Goal: Information Seeking & Learning: Learn about a topic

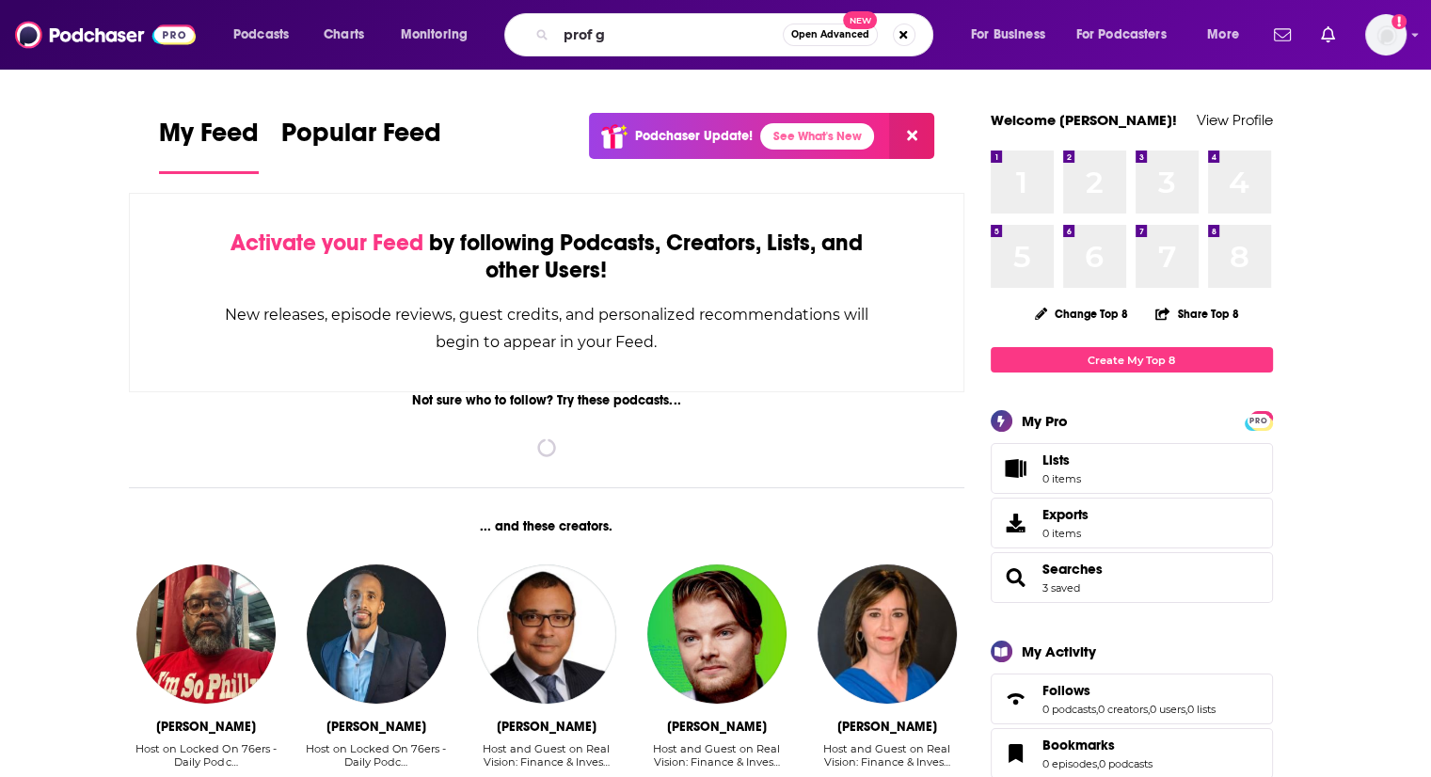
type input "prof g"
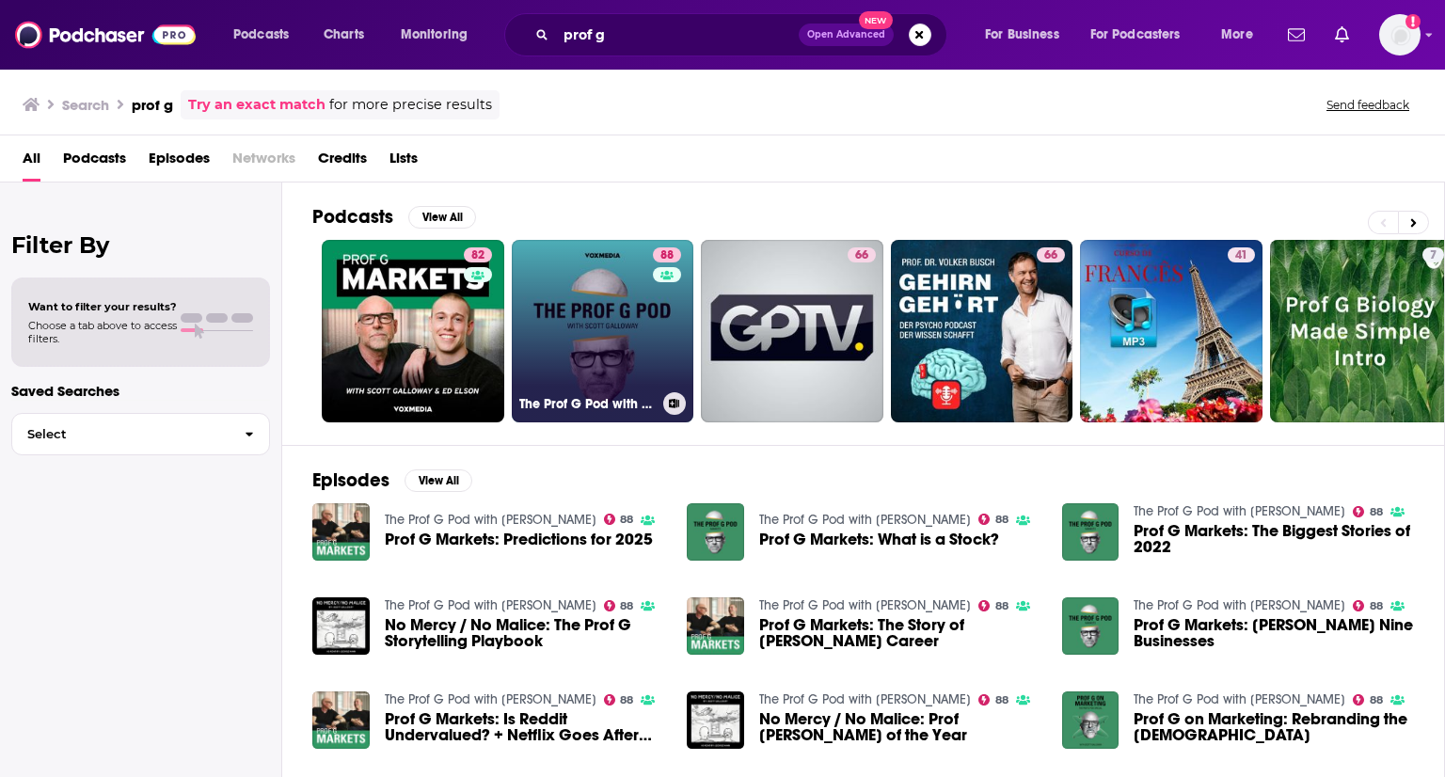
click at [560, 327] on link "88 The Prof G Pod with [PERSON_NAME]" at bounding box center [603, 331] width 182 height 182
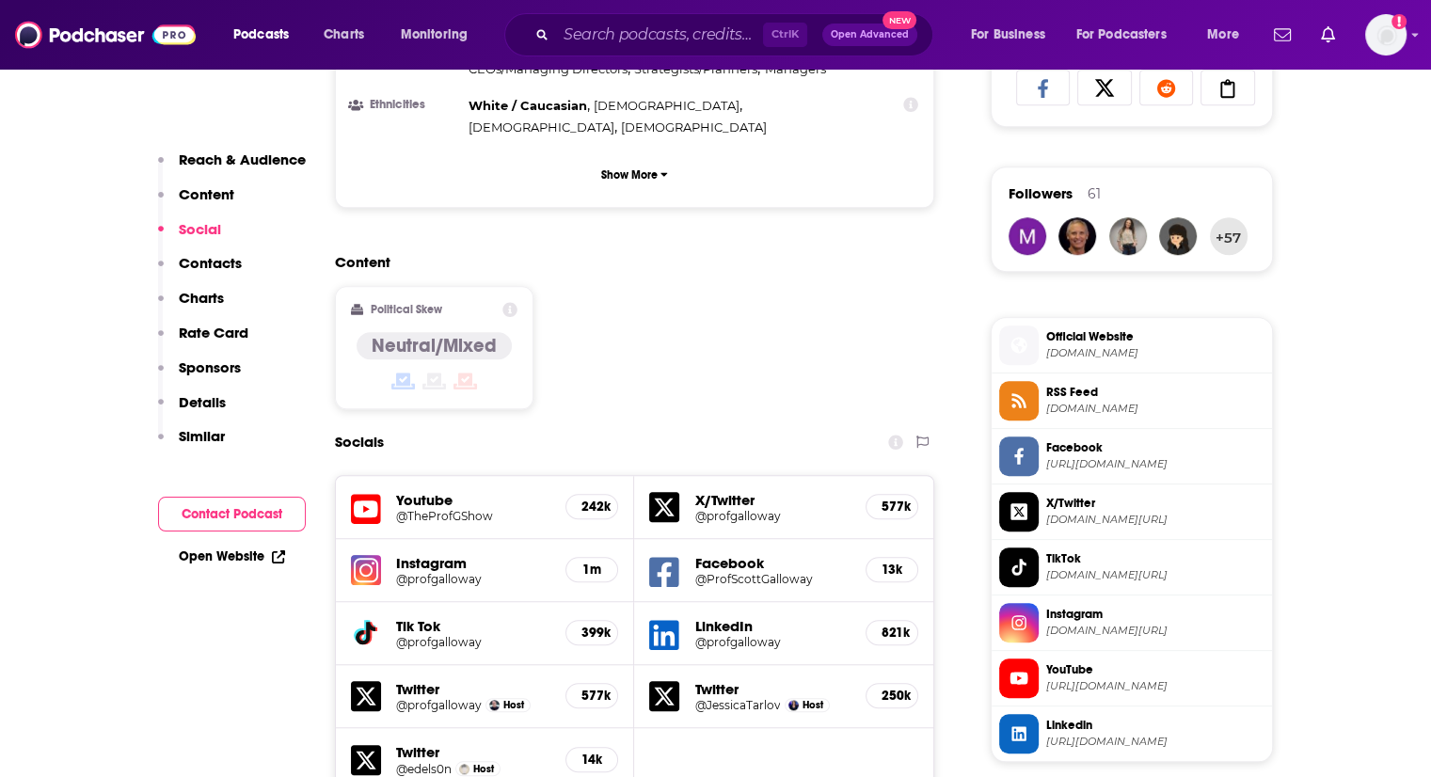
scroll to position [1734, 0]
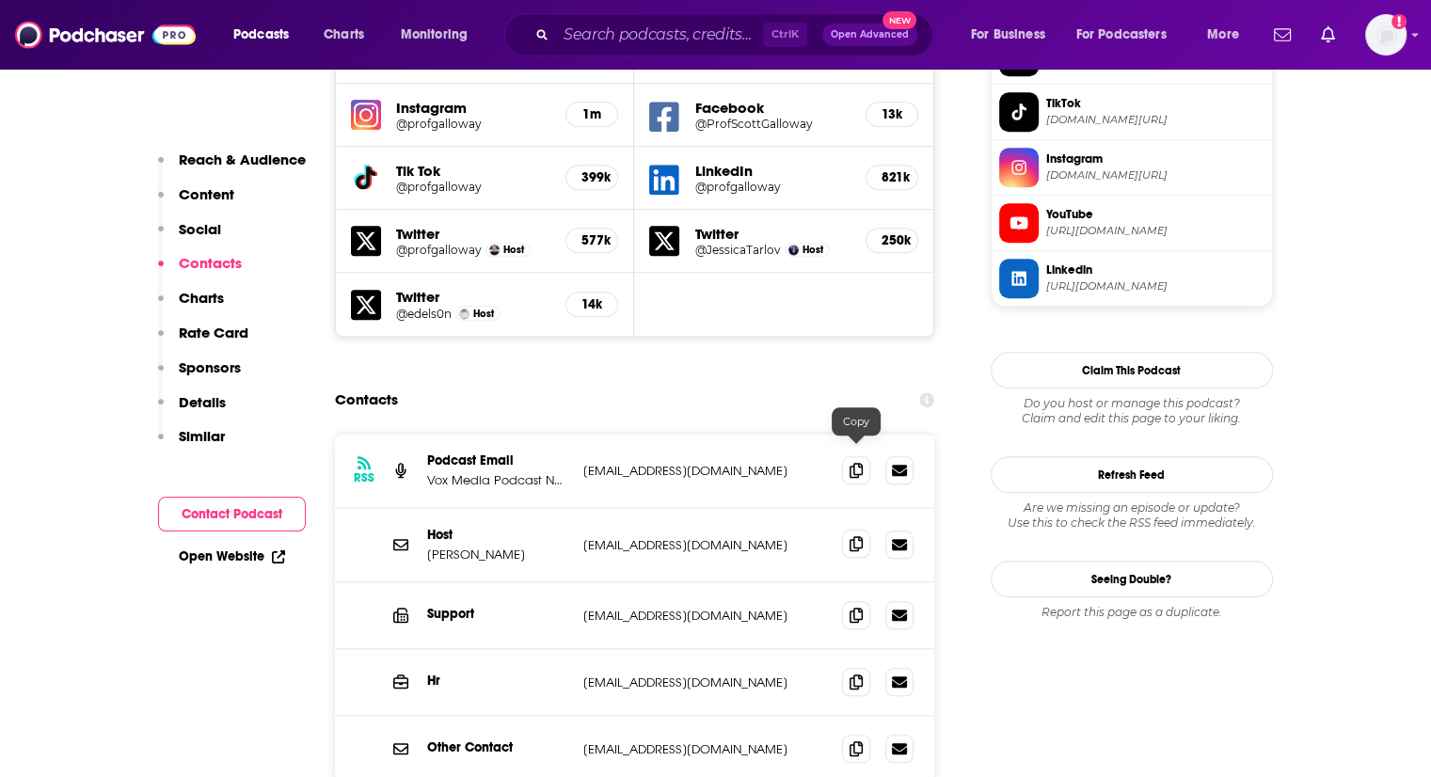
click at [852, 536] on icon at bounding box center [855, 543] width 13 height 15
click at [667, 26] on input "Search podcasts, credits, & more..." at bounding box center [659, 35] width 207 height 30
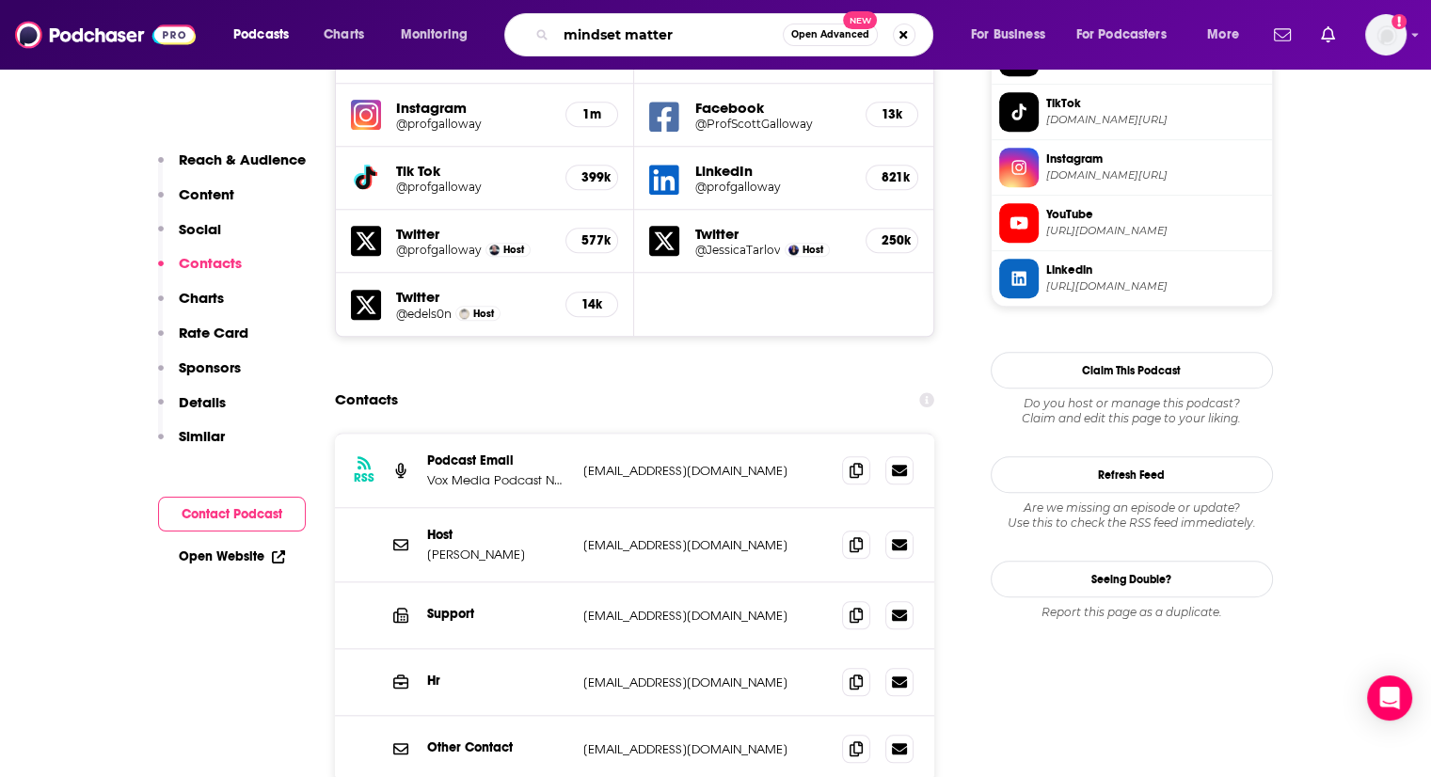
type input "mindset matters"
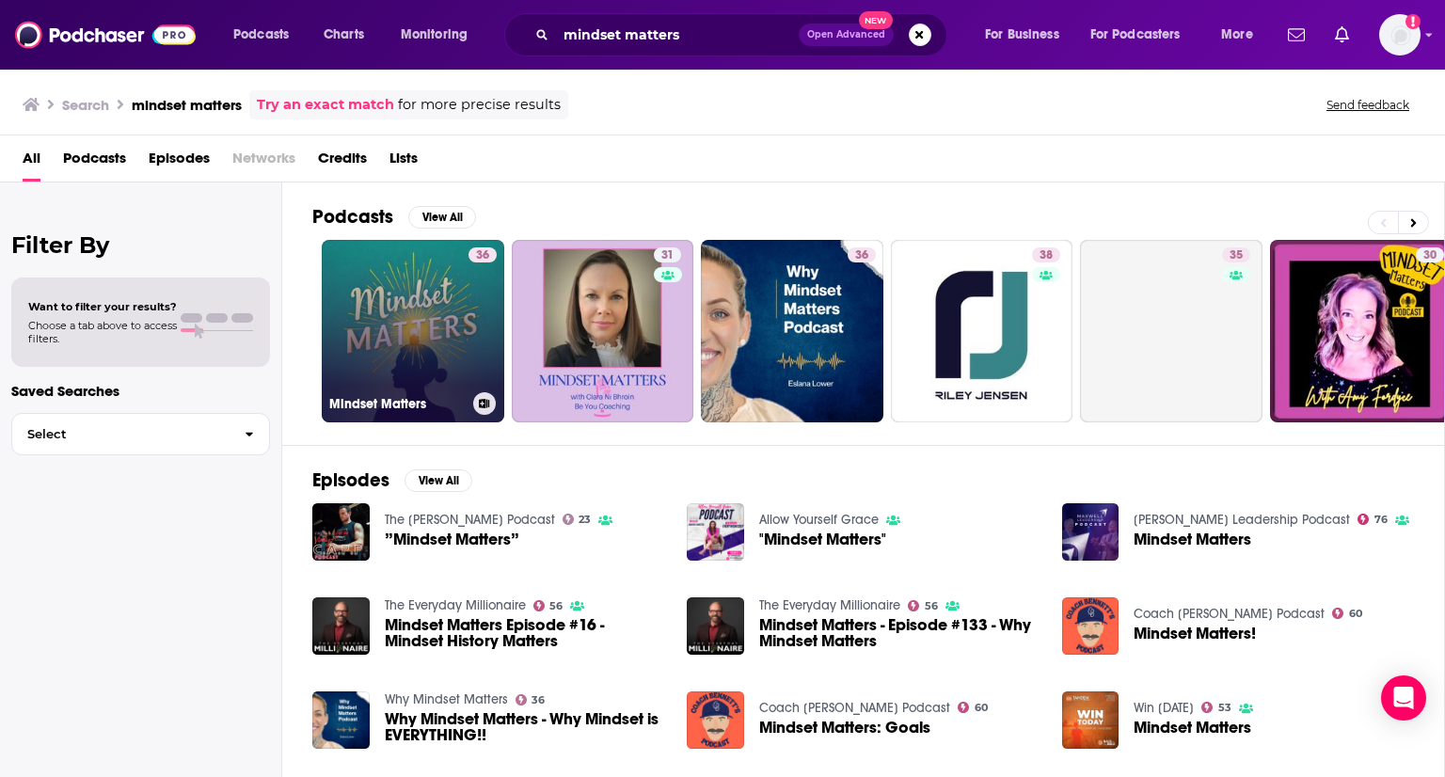
click at [376, 331] on link "36 Mindset Matters" at bounding box center [413, 331] width 182 height 182
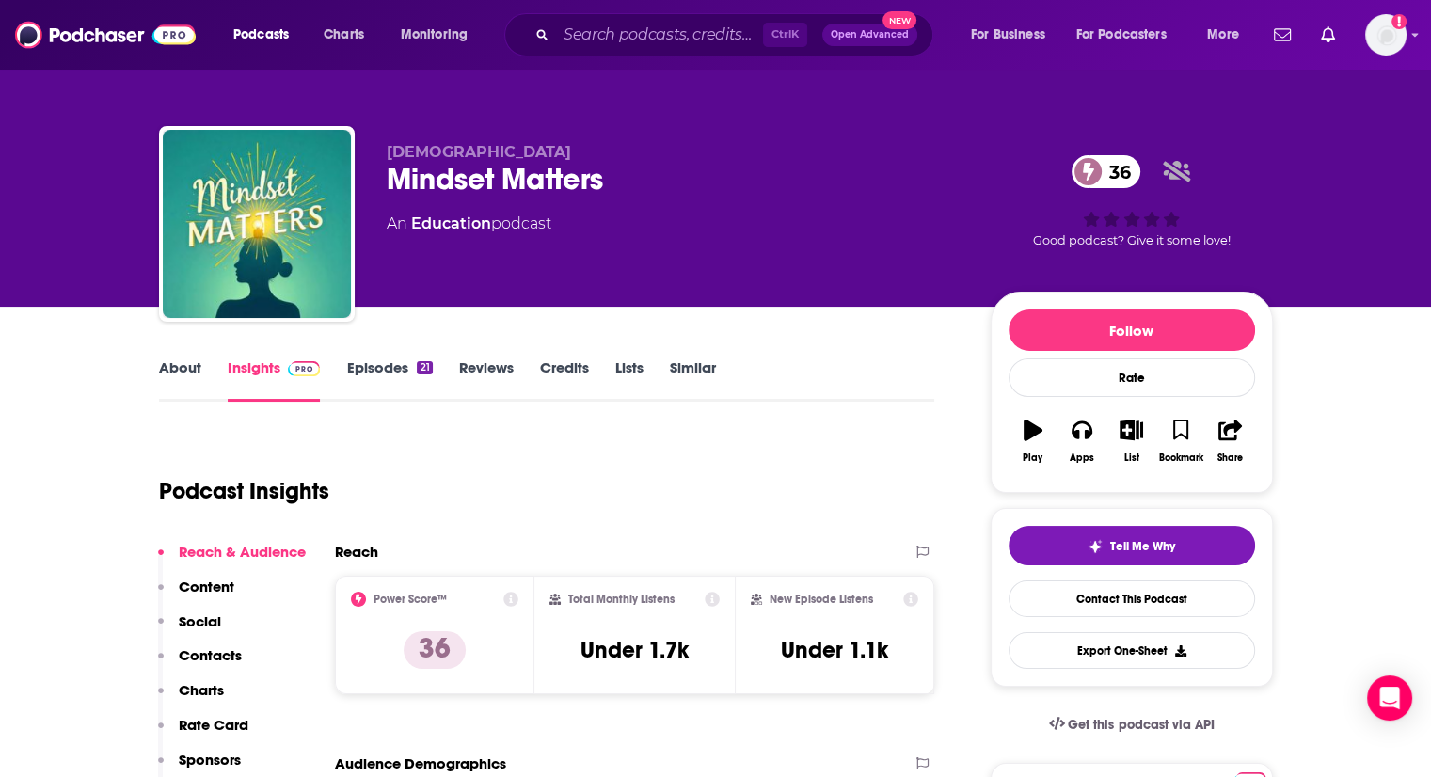
click at [186, 367] on link "About" at bounding box center [180, 379] width 42 height 43
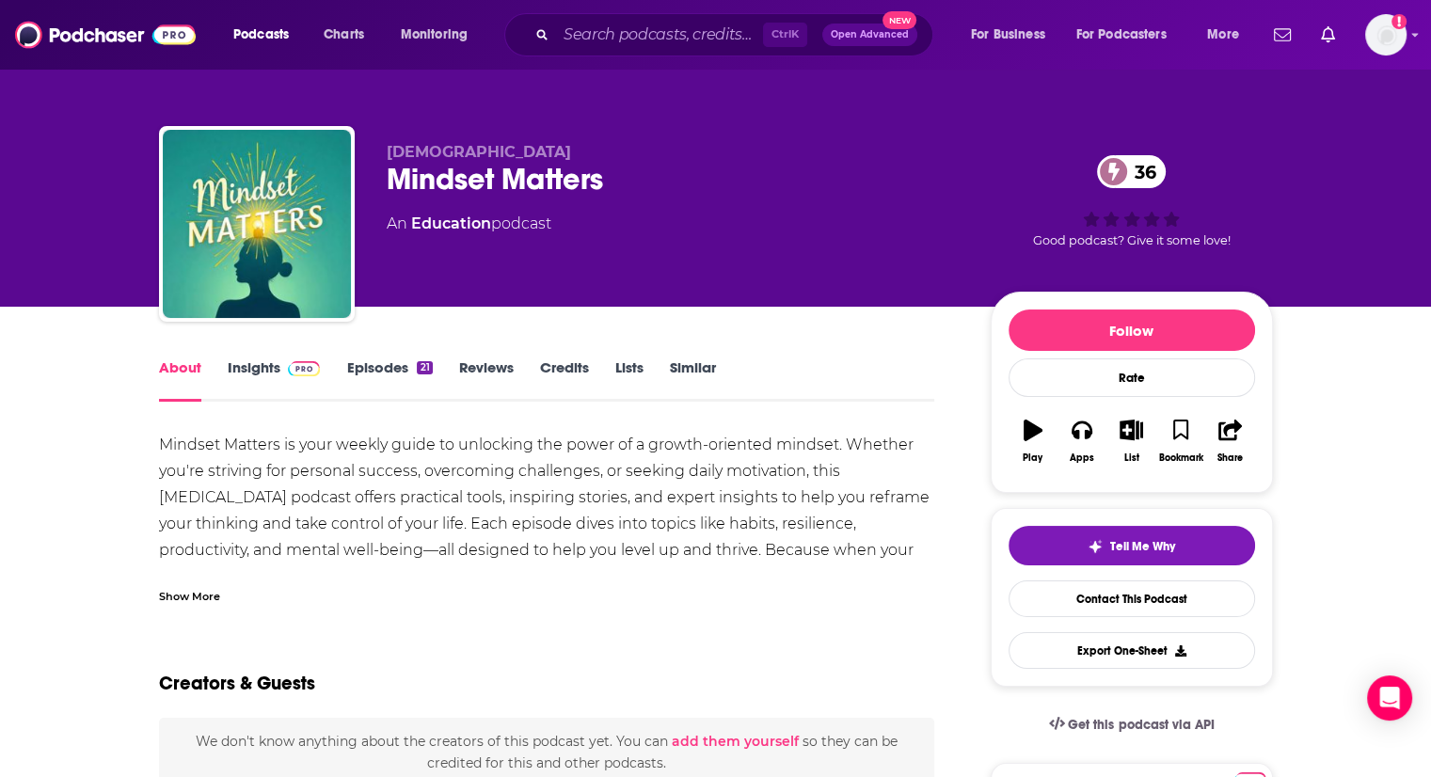
click at [293, 362] on img at bounding box center [304, 368] width 33 height 15
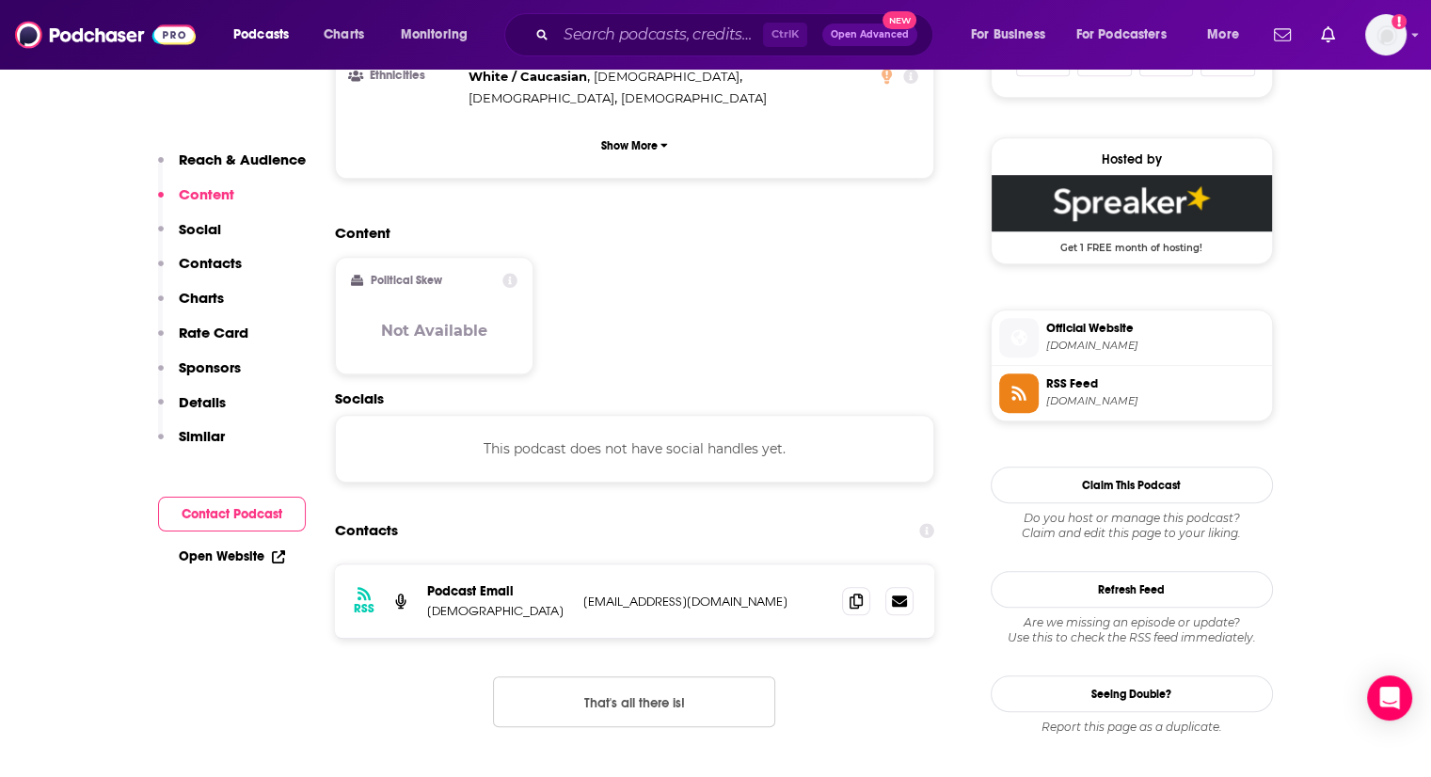
scroll to position [1320, 0]
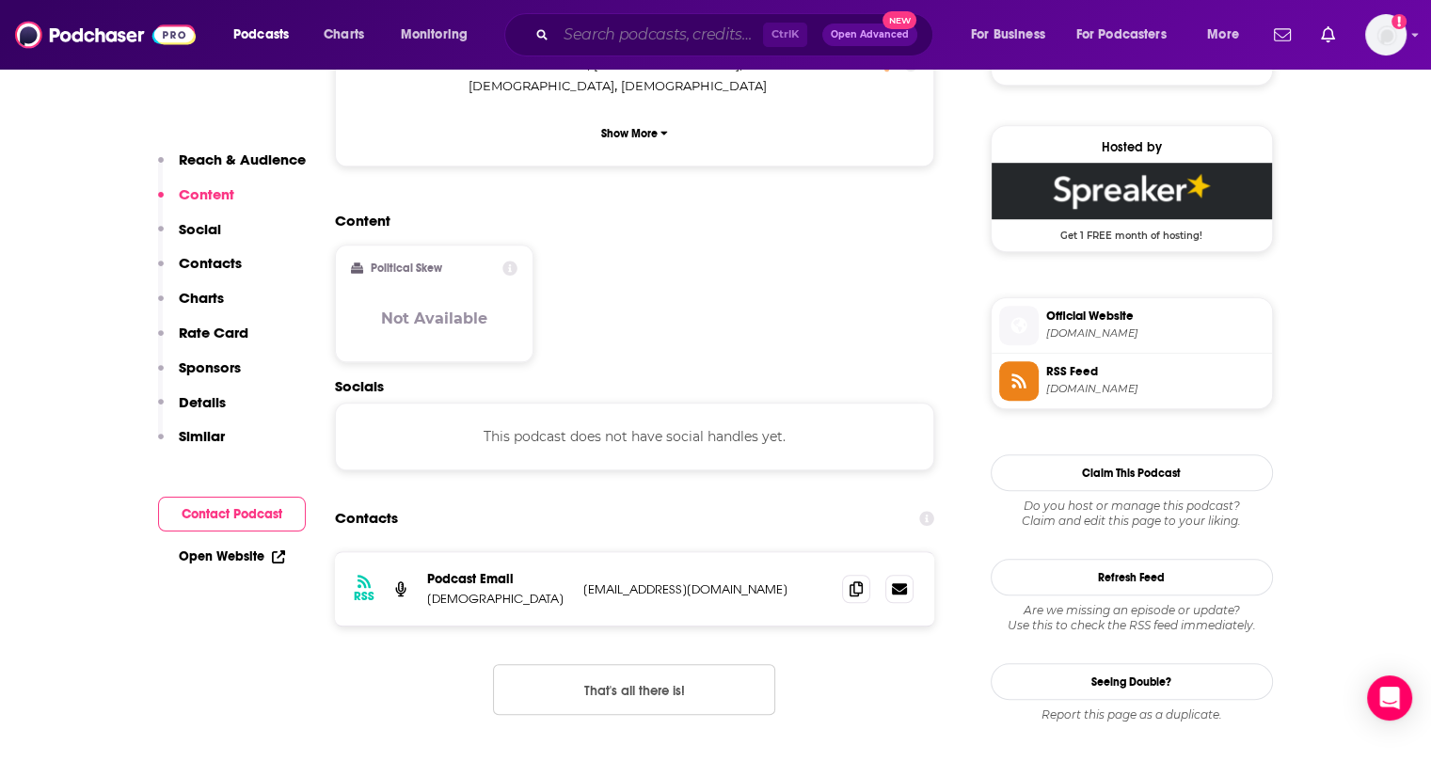
click at [680, 43] on input "Search podcasts, credits, & more..." at bounding box center [659, 35] width 207 height 30
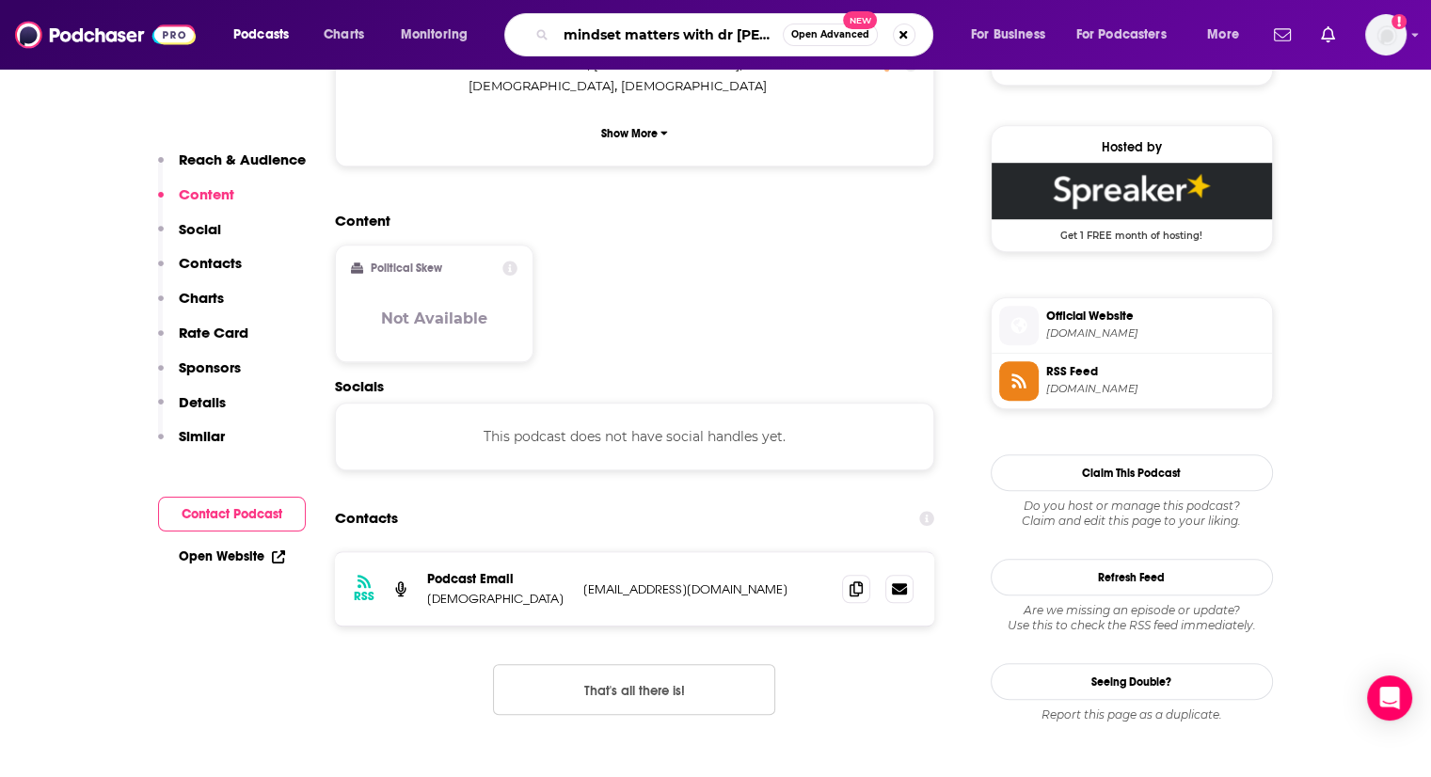
type input "mindset matters with dr [PERSON_NAME]"
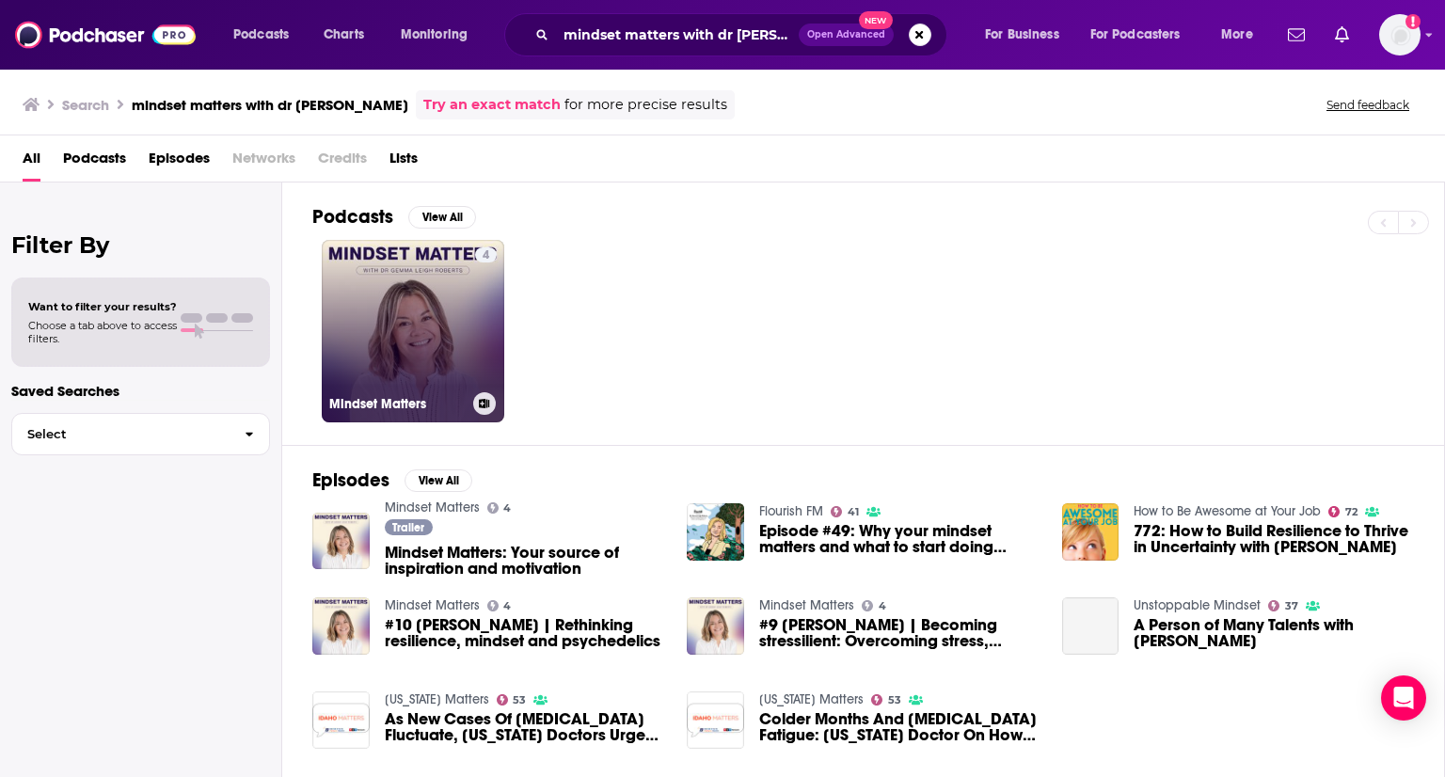
click at [398, 319] on link "4 Mindset Matters" at bounding box center [413, 331] width 182 height 182
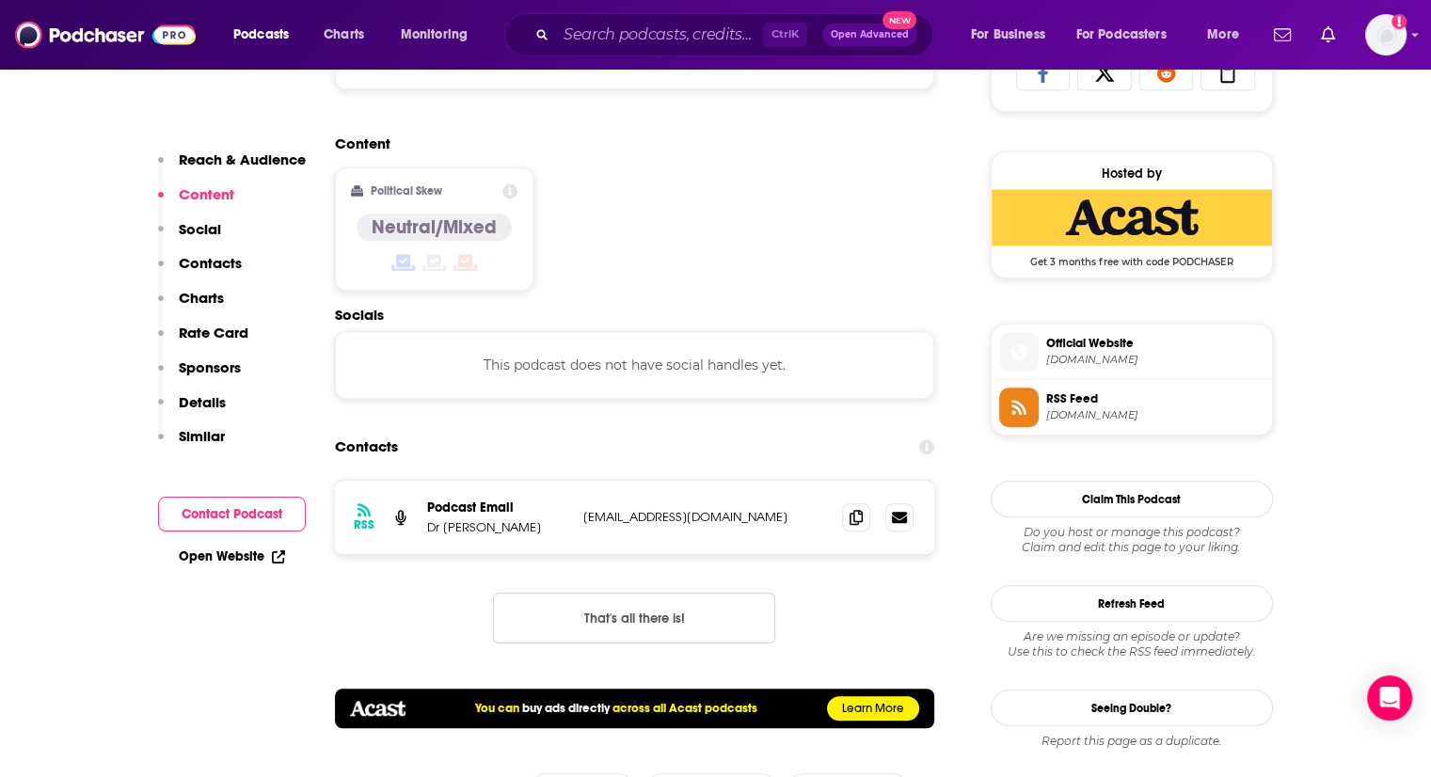
scroll to position [1294, 0]
